Goal: Communication & Community: Connect with others

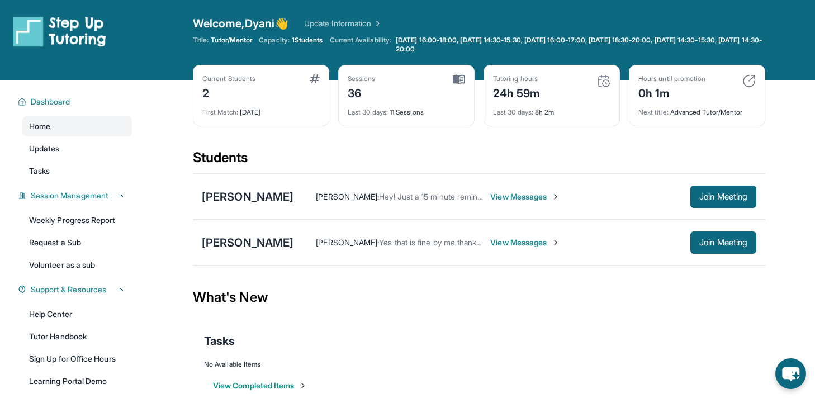
click at [517, 196] on span "View Messages" at bounding box center [525, 196] width 70 height 11
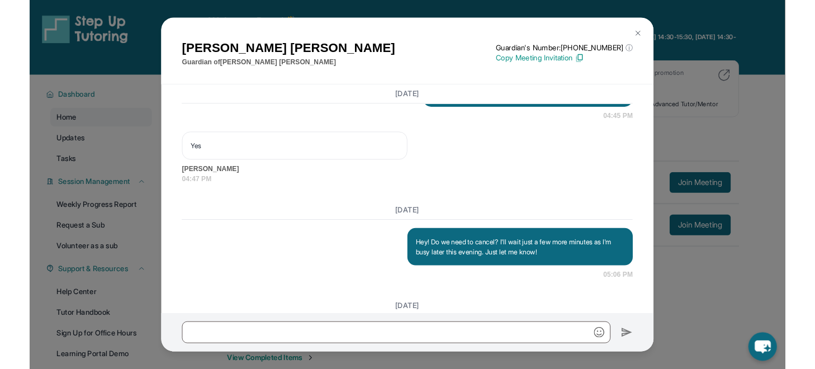
scroll to position [14898, 0]
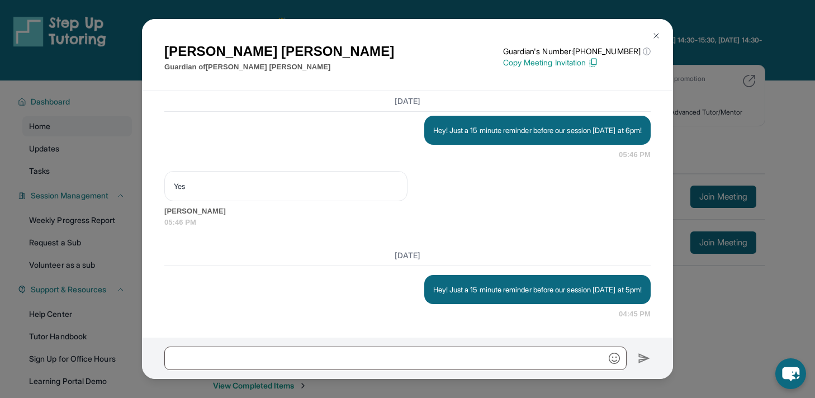
click at [686, 303] on div "[PERSON_NAME] Guardian of [PERSON_NAME] Guardian's Number: [PHONE_NUMBER] ⓘ Thi…" at bounding box center [407, 199] width 815 height 398
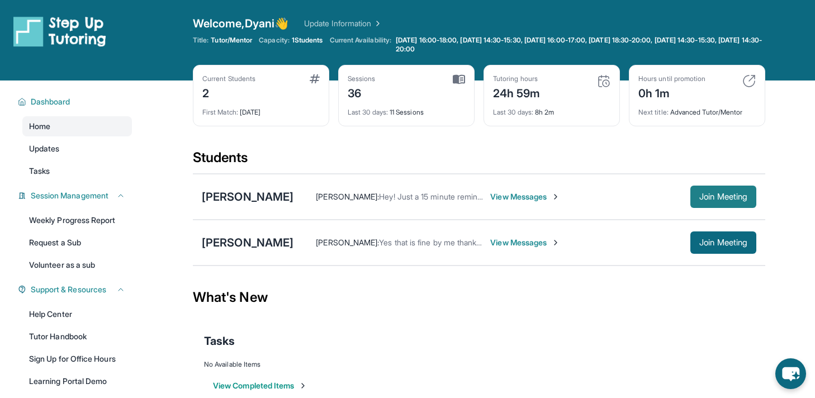
click at [711, 191] on button "Join Meeting" at bounding box center [723, 197] width 66 height 22
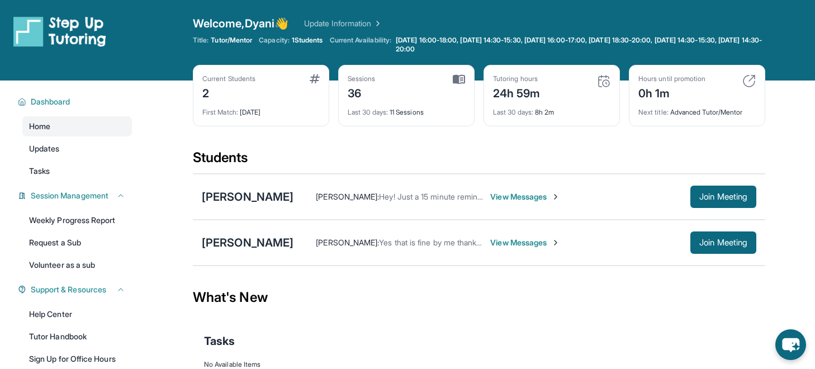
click at [522, 197] on span "View Messages" at bounding box center [525, 196] width 70 height 11
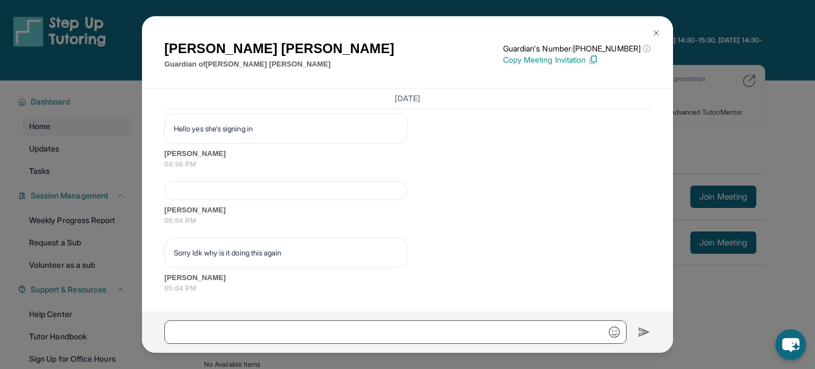
scroll to position [15113, 0]
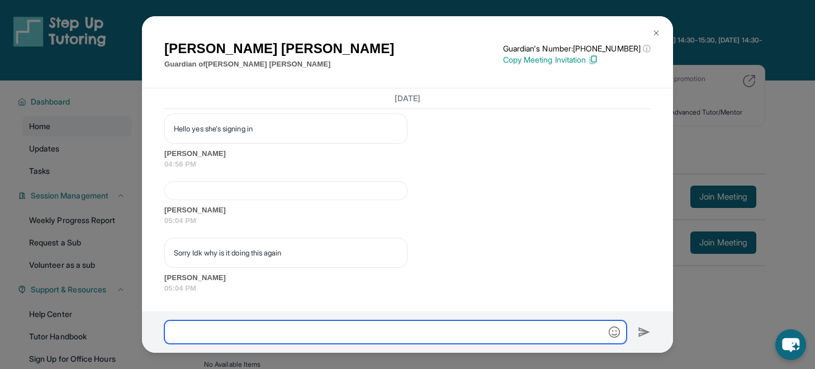
click at [302, 322] on input "text" at bounding box center [395, 331] width 462 height 23
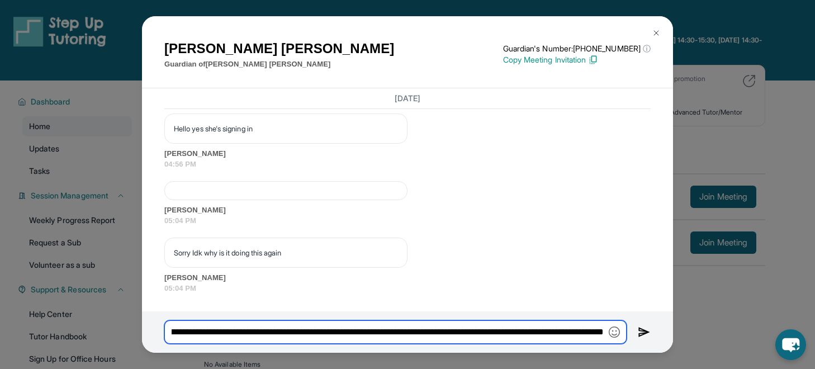
scroll to position [0, 209]
type input "**********"
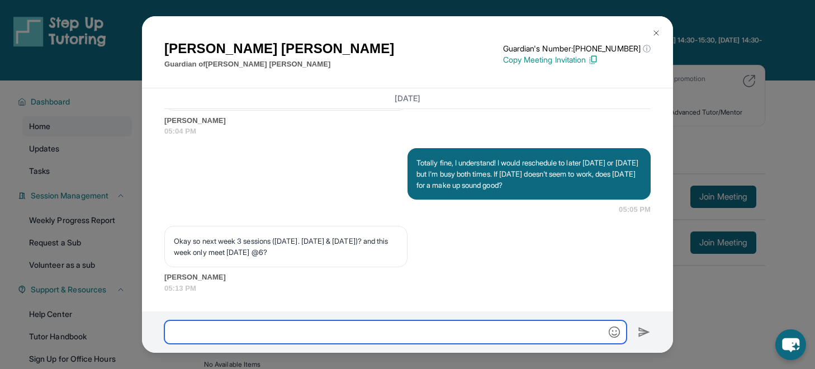
scroll to position [15270, 0]
click at [306, 328] on input "text" at bounding box center [395, 331] width 462 height 23
type input "*"
type input "****"
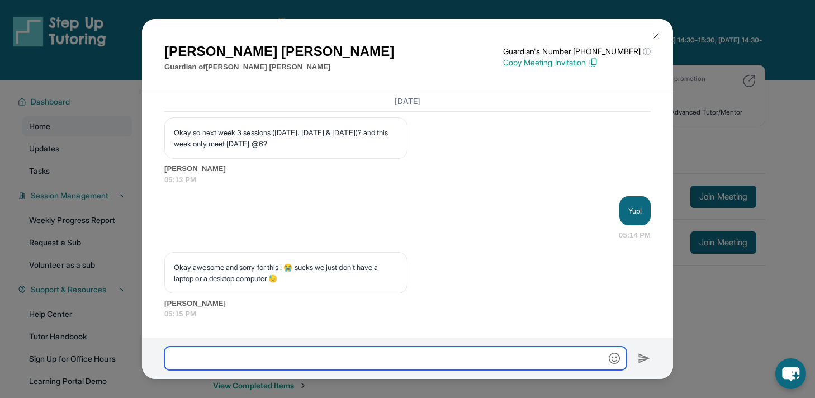
scroll to position [15381, 0]
type input "**********"
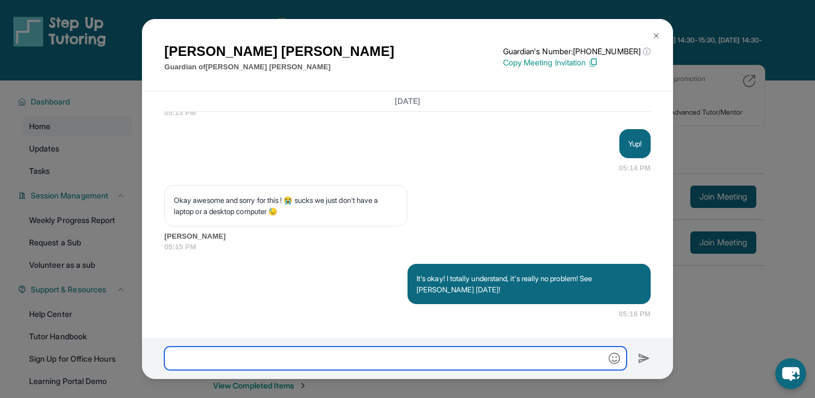
scroll to position [15448, 0]
